Goal: Book appointment/travel/reservation

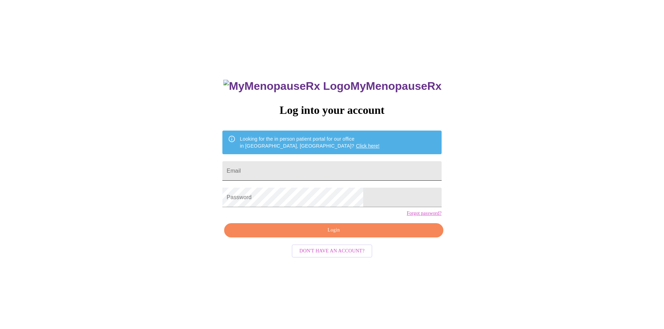
click at [331, 169] on input "Email" at bounding box center [331, 171] width 219 height 20
type input "[EMAIL_ADDRESS][DOMAIN_NAME]"
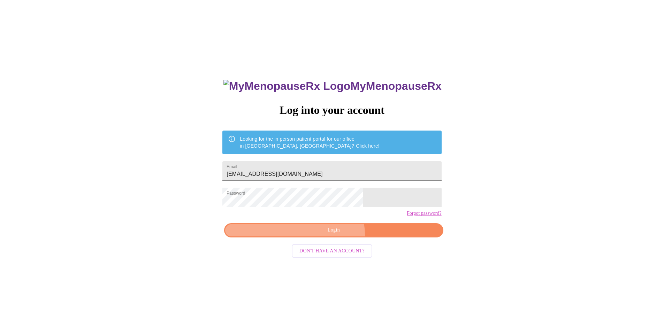
click at [330, 238] on button "Login" at bounding box center [333, 230] width 219 height 14
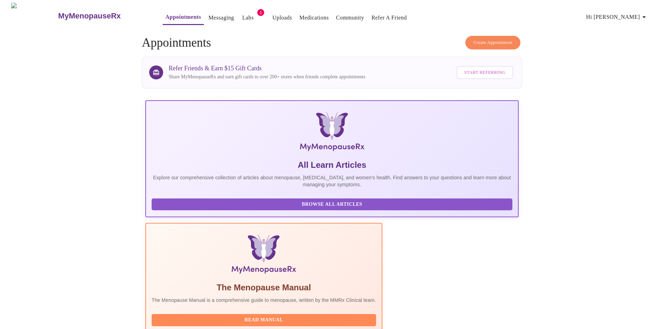
click at [166, 12] on link "Appointments" at bounding box center [184, 17] width 36 height 10
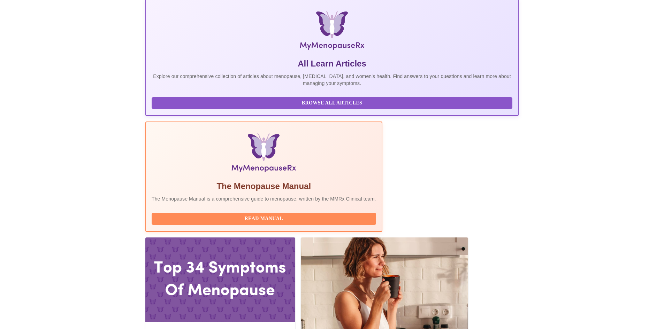
scroll to position [105, 0]
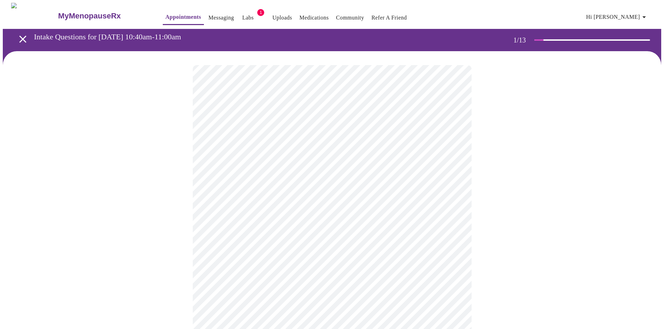
click at [353, 152] on body "MyMenopauseRx Appointments Messaging Labs 1 Uploads Medications Community Refer…" at bounding box center [332, 323] width 658 height 641
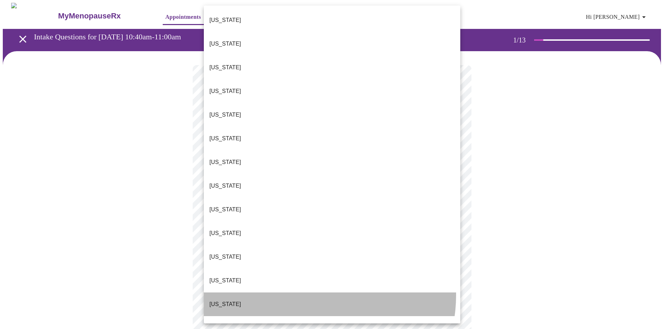
click at [309, 293] on li "[US_STATE]" at bounding box center [332, 305] width 256 height 24
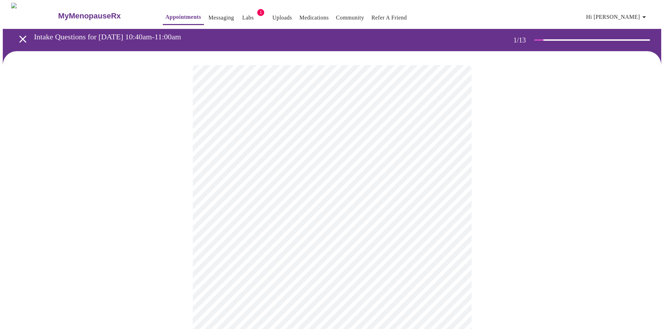
click at [312, 204] on body "MyMenopauseRx Appointments Messaging Labs 1 Uploads Medications Community Refer…" at bounding box center [332, 321] width 658 height 637
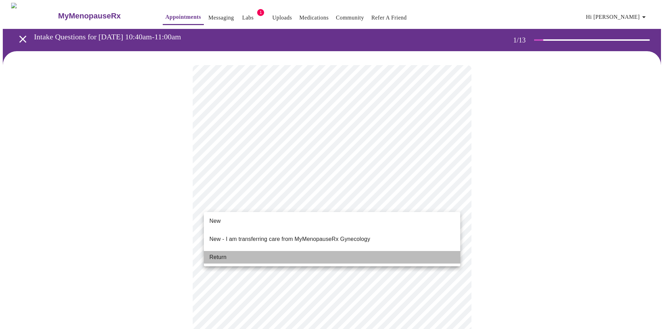
click at [297, 251] on li "Return" at bounding box center [332, 257] width 256 height 13
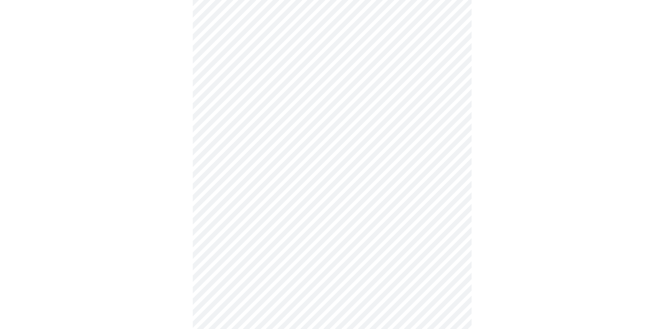
scroll to position [244, 0]
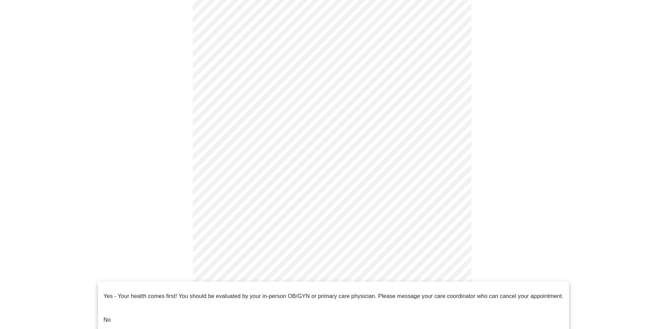
click at [358, 291] on body "MyMenopauseRx Appointments Messaging Labs 1 Uploads Medications Community Refer…" at bounding box center [334, 72] width 663 height 627
click at [320, 312] on li "No" at bounding box center [333, 320] width 471 height 24
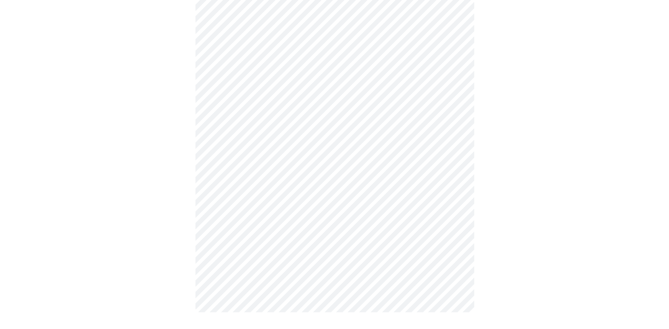
scroll to position [0, 0]
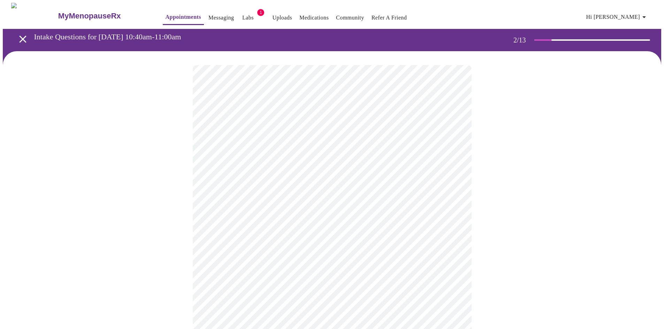
click at [357, 143] on body "MyMenopauseRx Appointments Messaging Labs 1 Uploads Medications Community Refer…" at bounding box center [332, 212] width 658 height 419
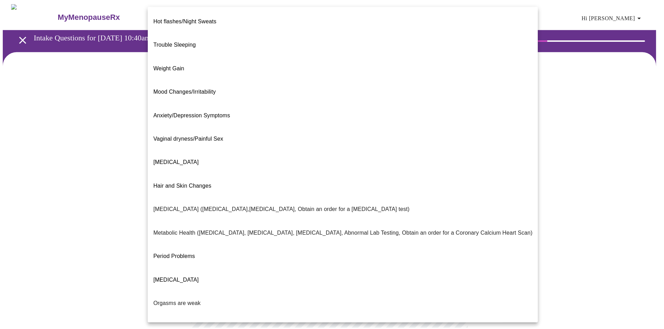
scroll to position [32, 0]
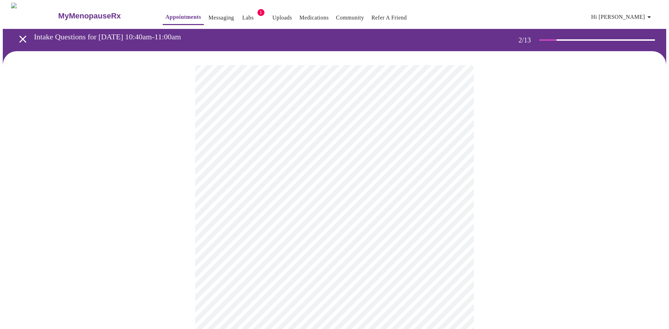
click at [286, 216] on body "MyMenopauseRx Appointments Messaging Labs 1 Uploads Medications Community Refer…" at bounding box center [334, 210] width 663 height 415
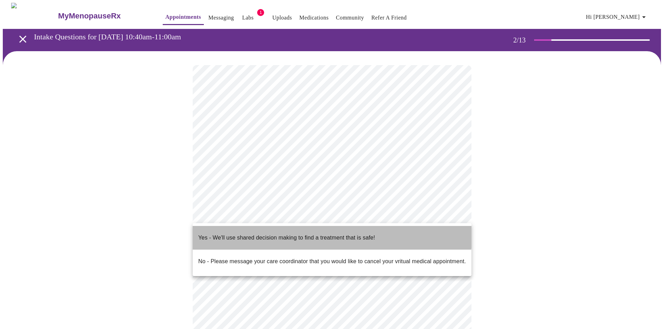
click at [283, 234] on p "Yes - We'll use shared decision making to find a treatment that is safe!" at bounding box center [286, 238] width 177 height 8
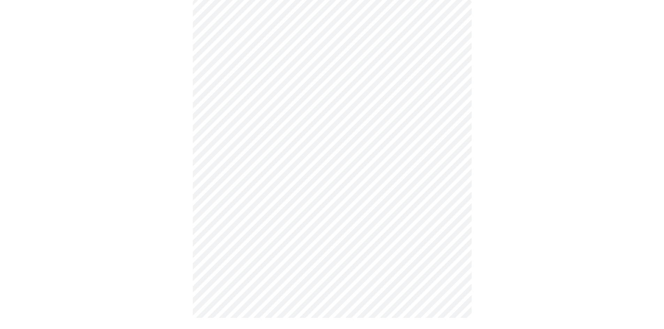
scroll to position [0, 0]
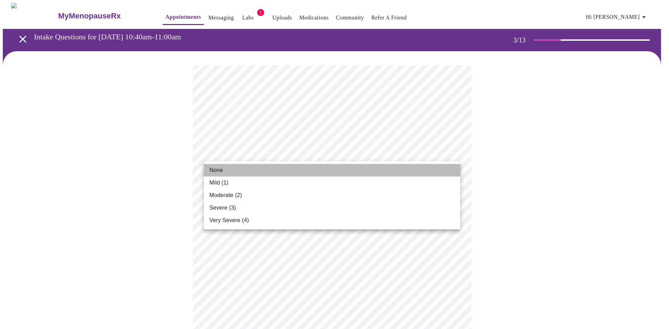
click at [315, 169] on li "None" at bounding box center [332, 170] width 256 height 13
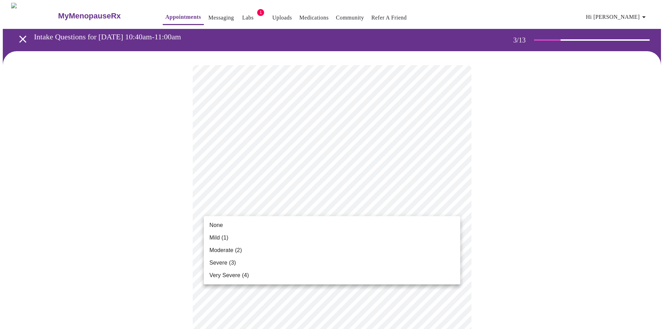
click at [291, 218] on ul "None Mild (1) Moderate (2) Severe (3) Very Severe (4)" at bounding box center [332, 250] width 256 height 68
click at [291, 224] on li "None" at bounding box center [332, 225] width 256 height 13
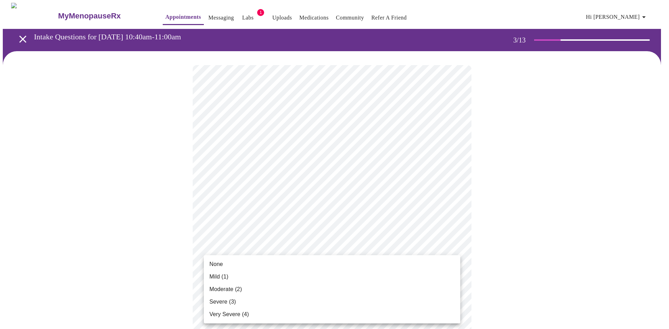
click at [297, 272] on li "Mild (1)" at bounding box center [332, 277] width 256 height 13
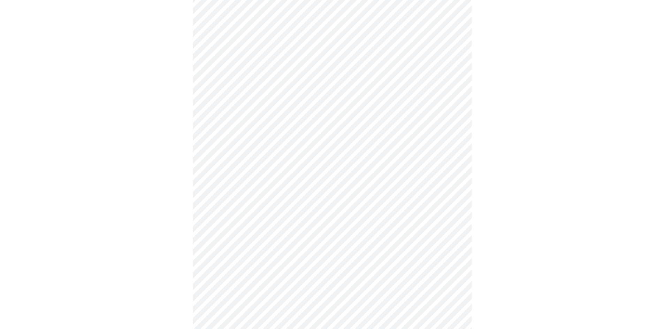
scroll to position [139, 0]
click at [300, 178] on body "MyMenopauseRx Appointments Messaging Labs 1 Uploads Medications Community Refer…" at bounding box center [332, 312] width 658 height 898
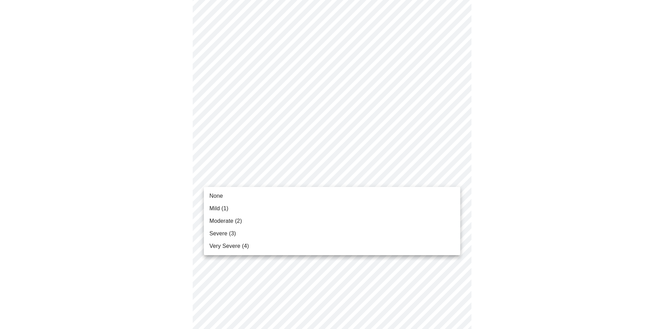
click at [290, 211] on li "Mild (1)" at bounding box center [332, 208] width 256 height 13
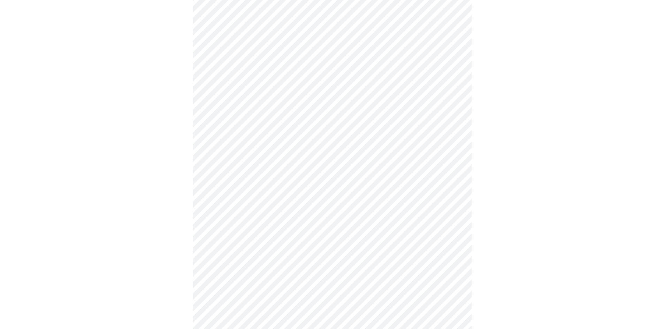
scroll to position [209, 0]
click at [283, 154] on body "MyMenopauseRx Appointments Messaging Labs 1 Uploads Medications Community Refer…" at bounding box center [332, 238] width 658 height 888
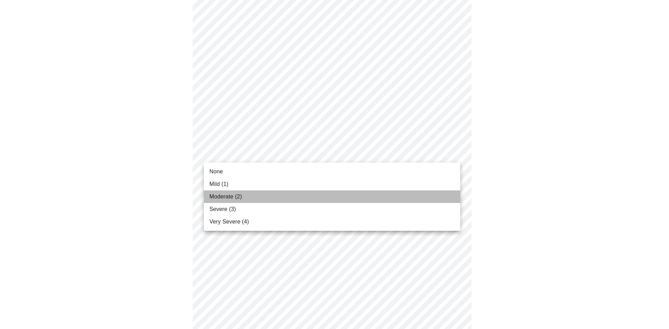
click at [280, 196] on li "Moderate (2)" at bounding box center [332, 197] width 256 height 13
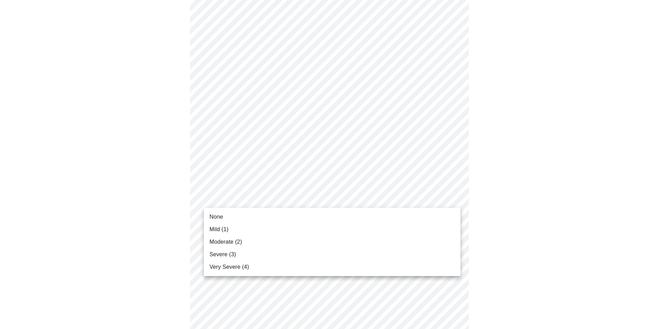
click at [280, 196] on body "MyMenopauseRx Appointments Messaging Labs 1 Uploads Medications Community Refer…" at bounding box center [332, 233] width 658 height 878
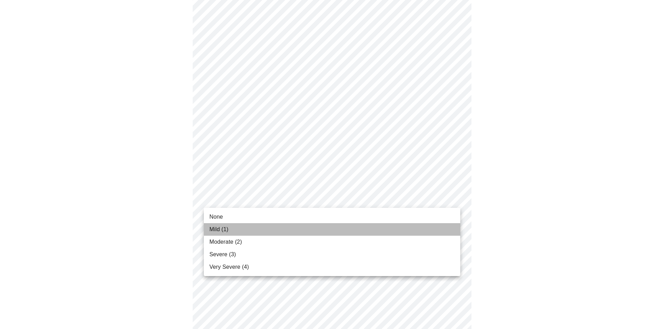
click at [281, 224] on li "Mild (1)" at bounding box center [332, 229] width 256 height 13
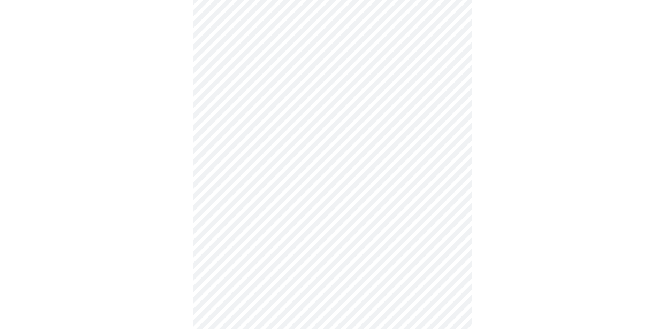
scroll to position [279, 0]
click at [281, 186] on body "MyMenopauseRx Appointments Messaging Labs 1 Uploads Medications Community Refer…" at bounding box center [332, 158] width 658 height 868
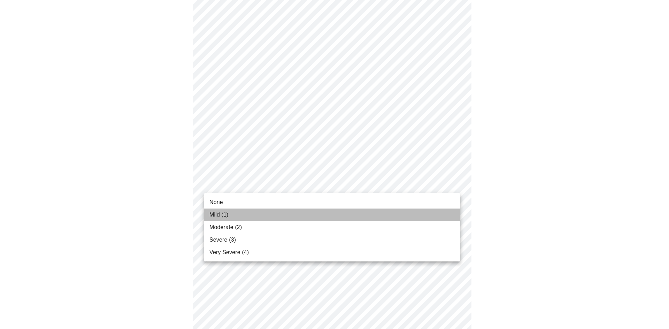
click at [269, 211] on li "Mild (1)" at bounding box center [332, 215] width 256 height 13
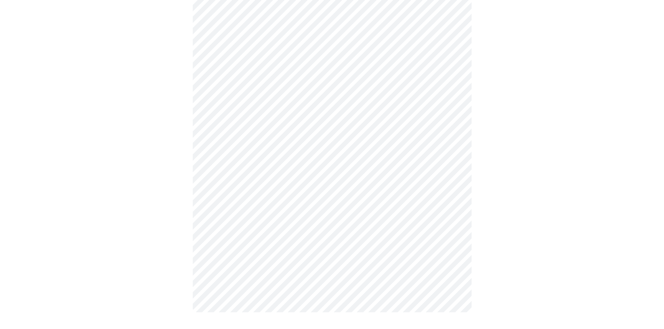
scroll to position [66, 0]
click at [182, 244] on div at bounding box center [332, 158] width 658 height 347
click at [420, 78] on body "MyMenopauseRx Appointments Messaging Labs 1 Uploads Medications Community Refer…" at bounding box center [332, 135] width 658 height 396
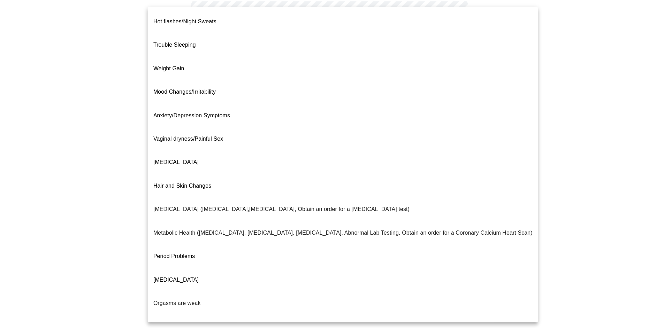
scroll to position [11, 0]
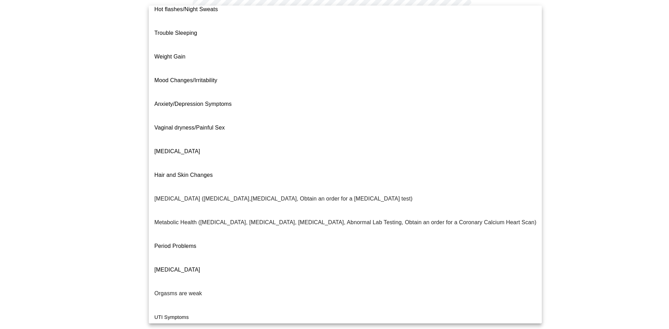
click at [546, 236] on div at bounding box center [334, 164] width 669 height 329
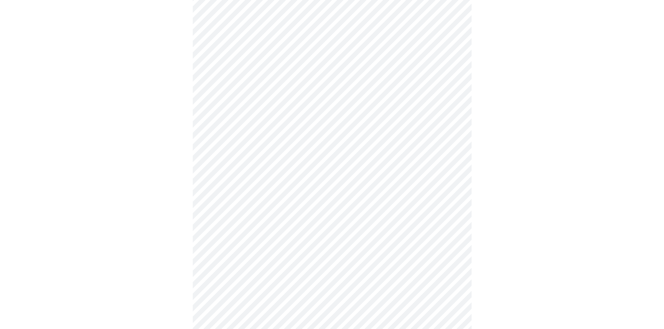
scroll to position [244, 0]
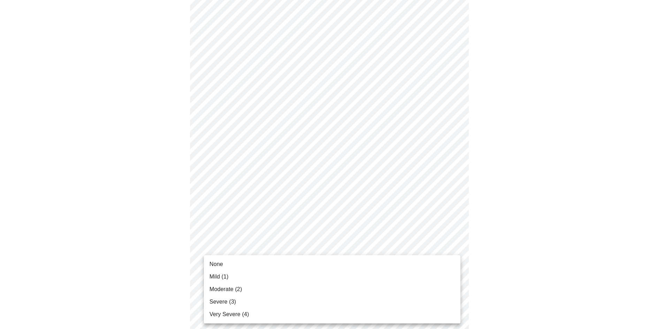
click at [355, 270] on body "MyMenopauseRx Appointments Messaging Labs 1 Uploads Medications Community Refer…" at bounding box center [332, 188] width 658 height 859
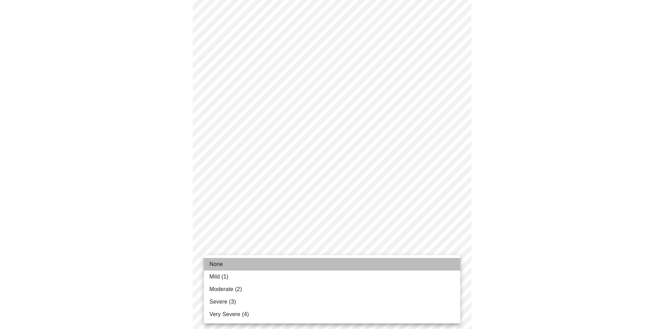
click at [318, 263] on li "None" at bounding box center [332, 264] width 256 height 13
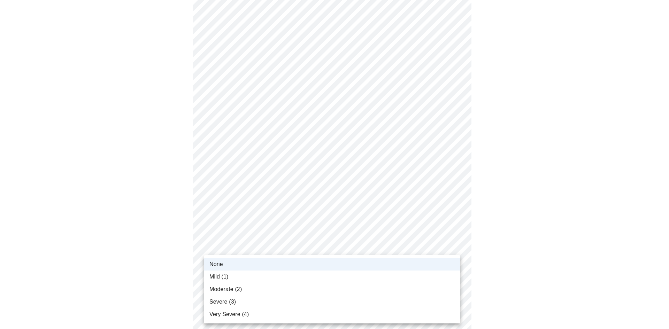
click at [361, 279] on body "MyMenopauseRx Appointments Messaging Labs 1 Uploads Medications Community Refer…" at bounding box center [334, 183] width 663 height 849
click at [356, 264] on li "None" at bounding box center [332, 264] width 256 height 13
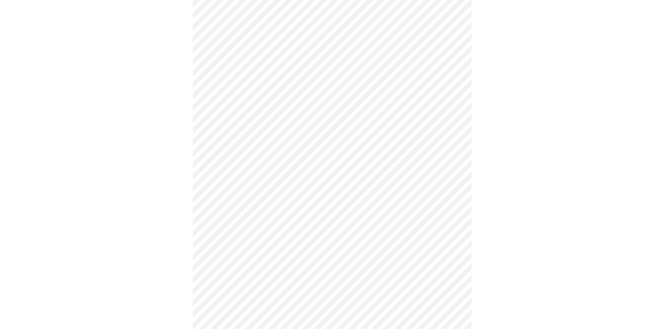
scroll to position [348, 0]
click at [351, 230] on body "MyMenopauseRx Appointments Messaging Labs 1 Uploads Medications Community Refer…" at bounding box center [332, 78] width 658 height 849
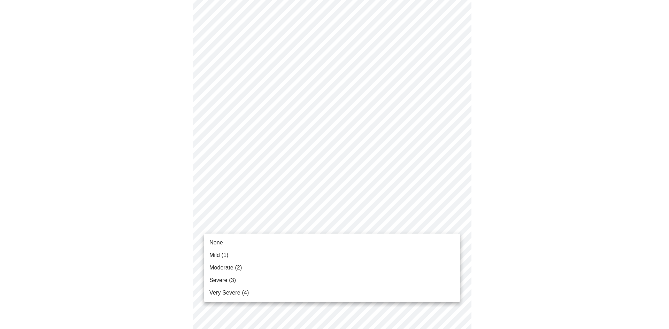
click at [331, 243] on li "None" at bounding box center [332, 243] width 256 height 13
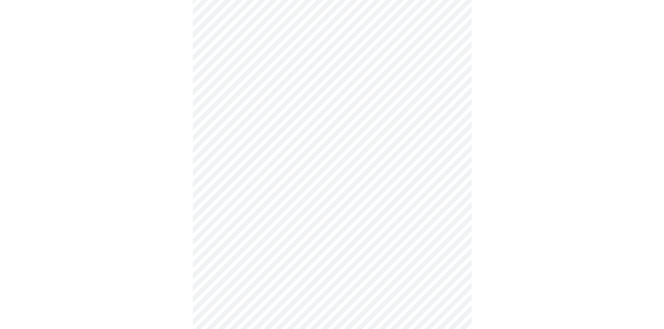
scroll to position [418, 0]
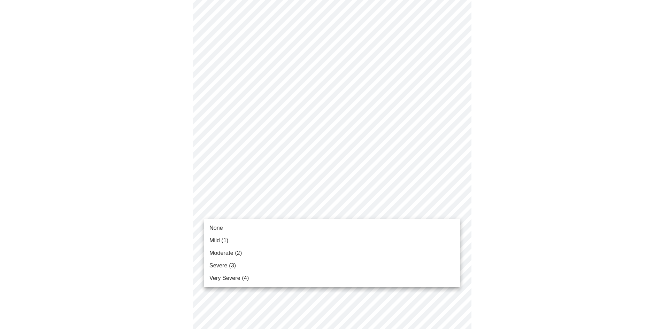
click at [332, 205] on body "MyMenopauseRx Appointments Messaging Labs 1 Uploads Medications Community Refer…" at bounding box center [334, 4] width 663 height 839
click at [310, 230] on li "None" at bounding box center [332, 228] width 256 height 13
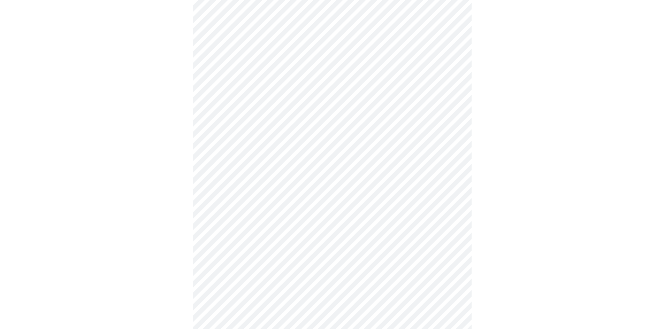
scroll to position [488, 0]
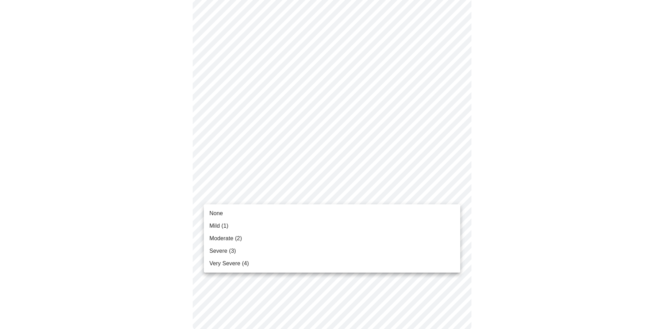
click at [288, 210] on li "None" at bounding box center [332, 213] width 256 height 13
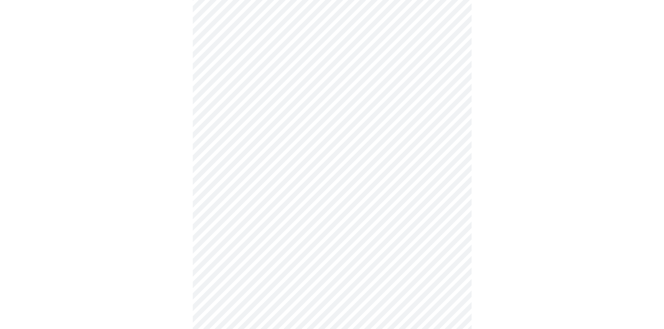
scroll to position [209, 0]
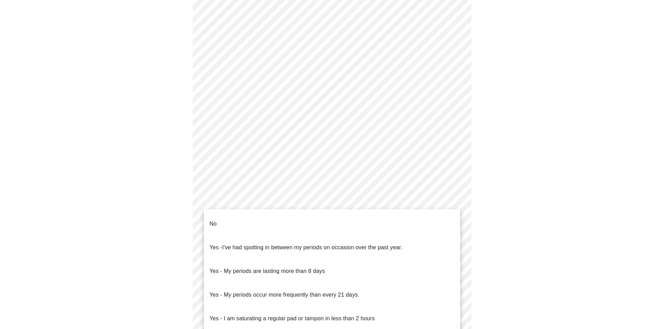
click at [351, 217] on body "MyMenopauseRx Appointments Messaging Labs 1 Uploads Medications Community Refer…" at bounding box center [334, 138] width 663 height 688
click at [320, 215] on li "No" at bounding box center [332, 224] width 256 height 24
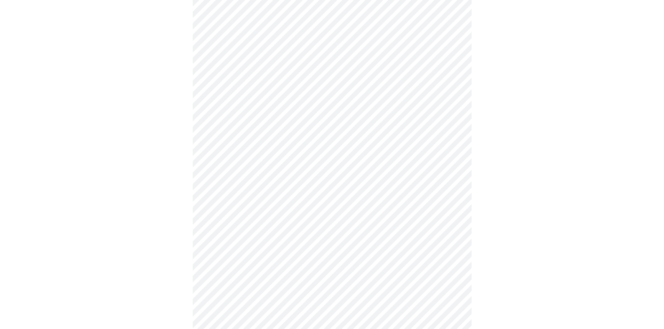
scroll to position [279, 0]
click at [317, 199] on body "MyMenopauseRx Appointments Messaging Labs 1 Uploads Medications Community Refer…" at bounding box center [332, 66] width 658 height 684
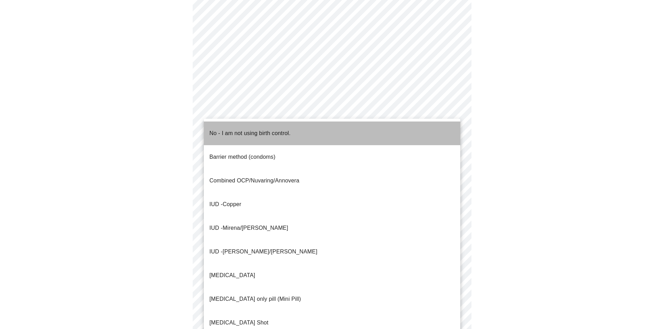
click at [276, 129] on p "No - I am not using birth control." at bounding box center [249, 133] width 81 height 8
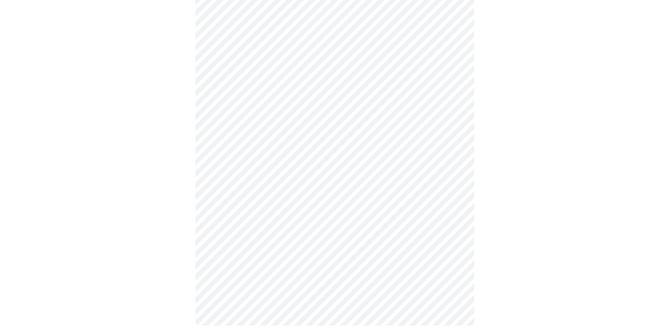
scroll to position [348, 0]
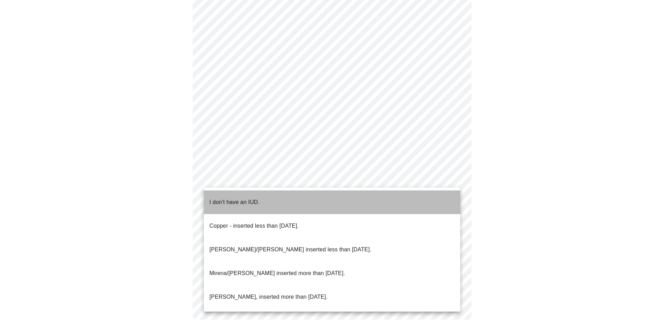
click at [290, 195] on li "I don't have an IUD." at bounding box center [332, 203] width 256 height 24
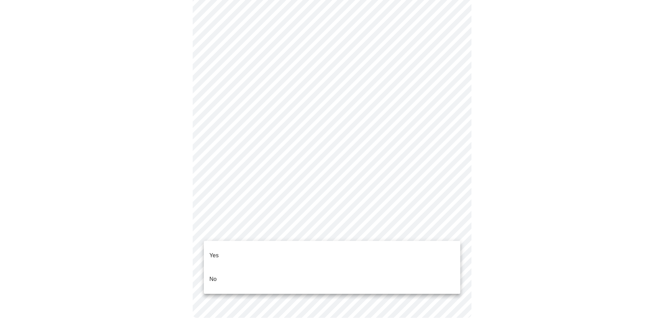
click at [267, 271] on li "No" at bounding box center [332, 280] width 256 height 24
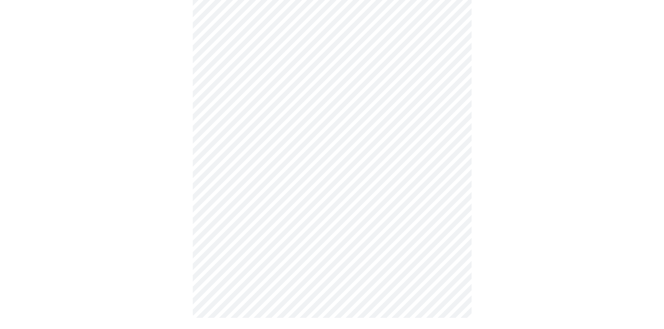
scroll to position [0, 0]
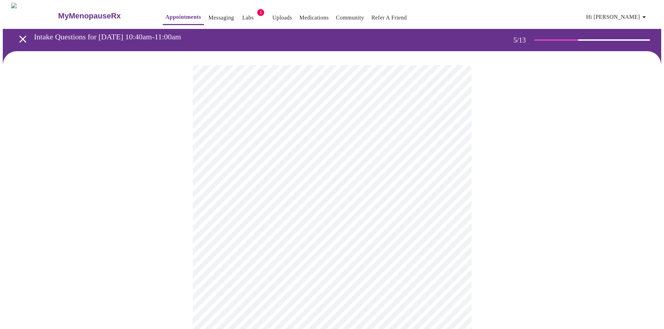
click at [269, 179] on body "MyMenopauseRx Appointments Messaging Labs 1 Uploads Medications Community Refer…" at bounding box center [332, 262] width 658 height 519
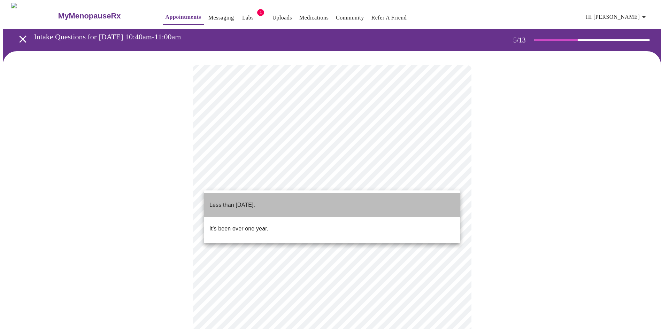
click at [255, 205] on span "Less than [DATE]." at bounding box center [232, 205] width 46 height 20
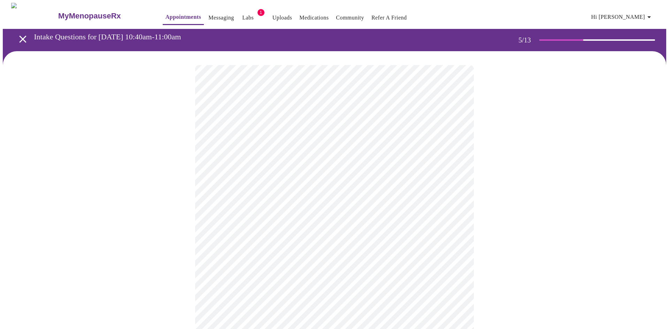
click at [267, 243] on body "MyMenopauseRx Appointments Messaging Labs 1 Uploads Medications Community Refer…" at bounding box center [334, 260] width 663 height 515
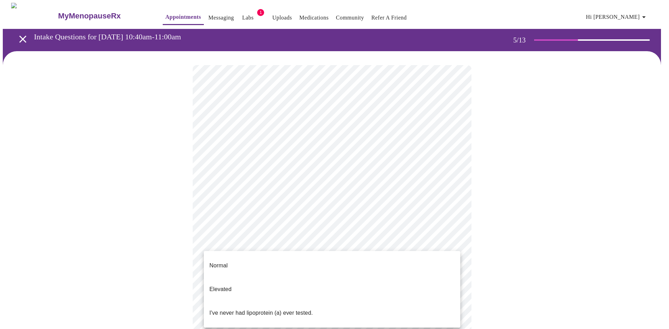
click at [266, 262] on li "Normal" at bounding box center [332, 266] width 256 height 24
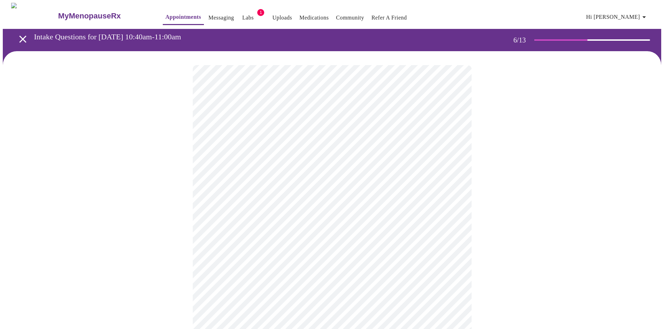
click at [333, 199] on body "MyMenopauseRx Appointments Messaging Labs 1 Uploads Medications Community Refer…" at bounding box center [332, 184] width 658 height 362
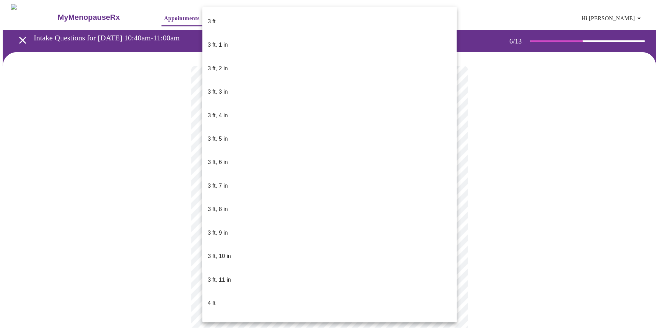
scroll to position [288, 0]
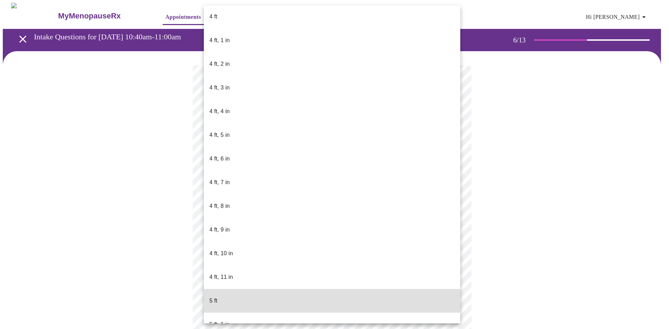
click at [292, 289] on li "5 ft" at bounding box center [332, 301] width 256 height 24
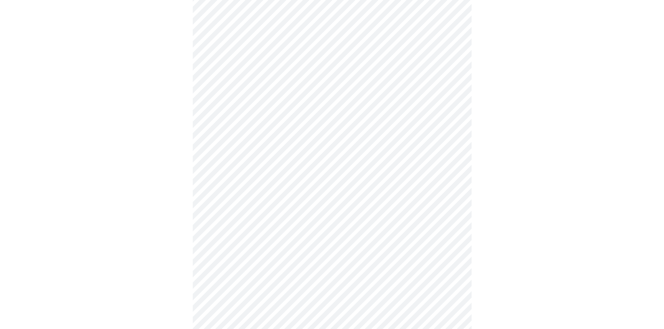
scroll to position [1673, 0]
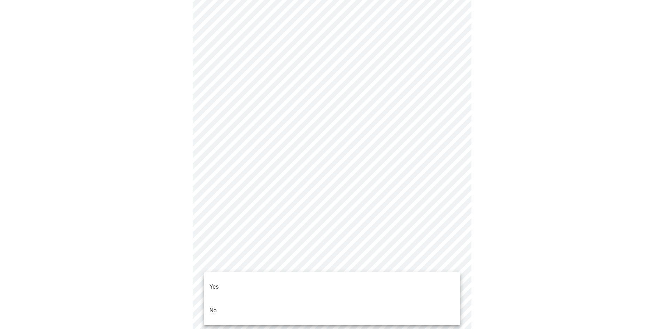
click at [300, 299] on li "No" at bounding box center [332, 311] width 256 height 24
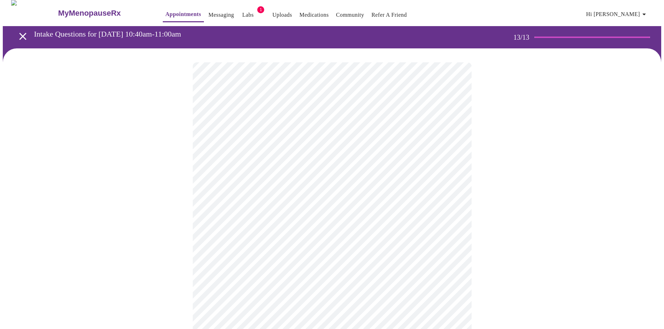
scroll to position [0, 0]
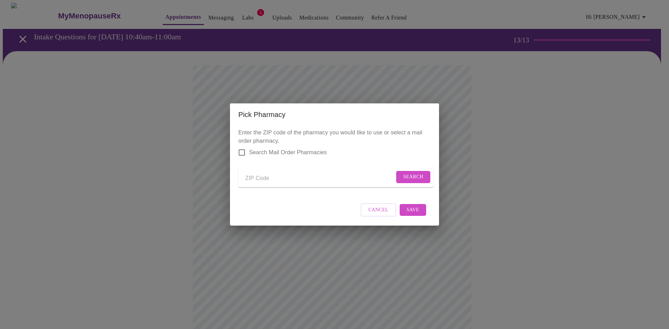
click at [386, 213] on span "Cancel" at bounding box center [378, 210] width 20 height 9
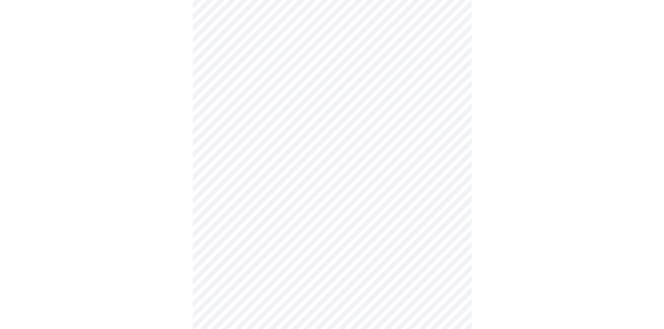
scroll to position [246, 0]
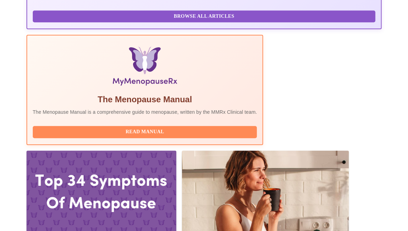
scroll to position [209, 0]
